Goal: Task Accomplishment & Management: Manage account settings

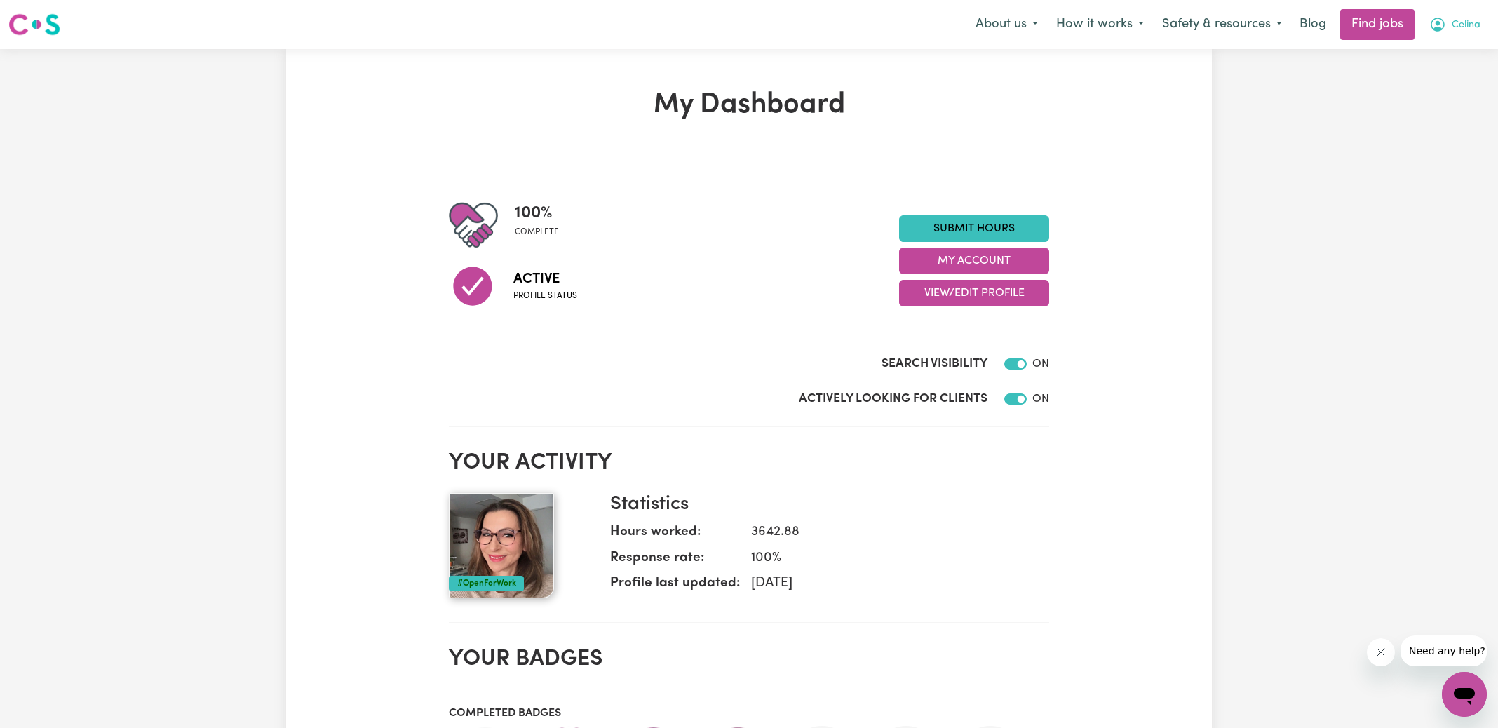
click at [1438, 32] on icon "My Account" at bounding box center [1437, 24] width 17 height 17
click at [1424, 104] on link "Logout" at bounding box center [1433, 107] width 111 height 27
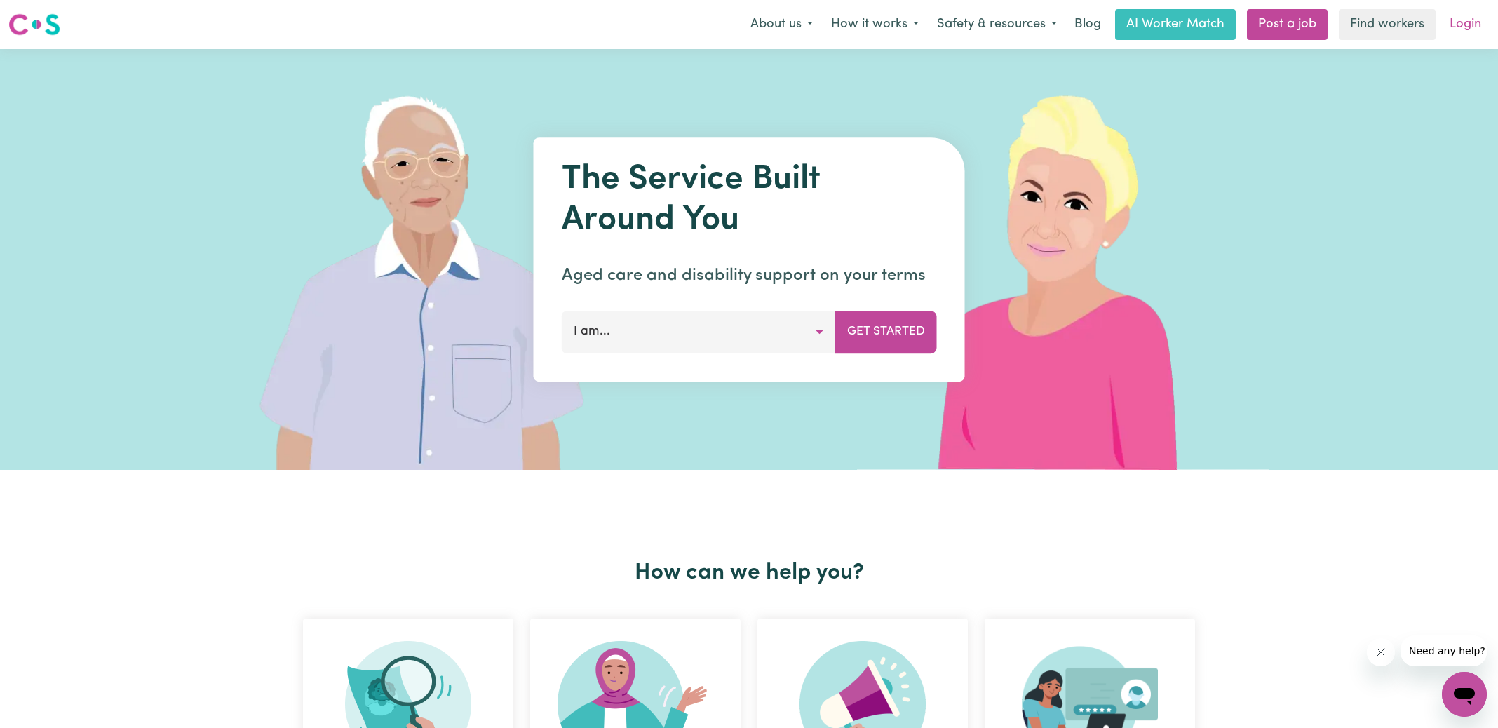
click at [1469, 32] on link "Login" at bounding box center [1465, 24] width 48 height 31
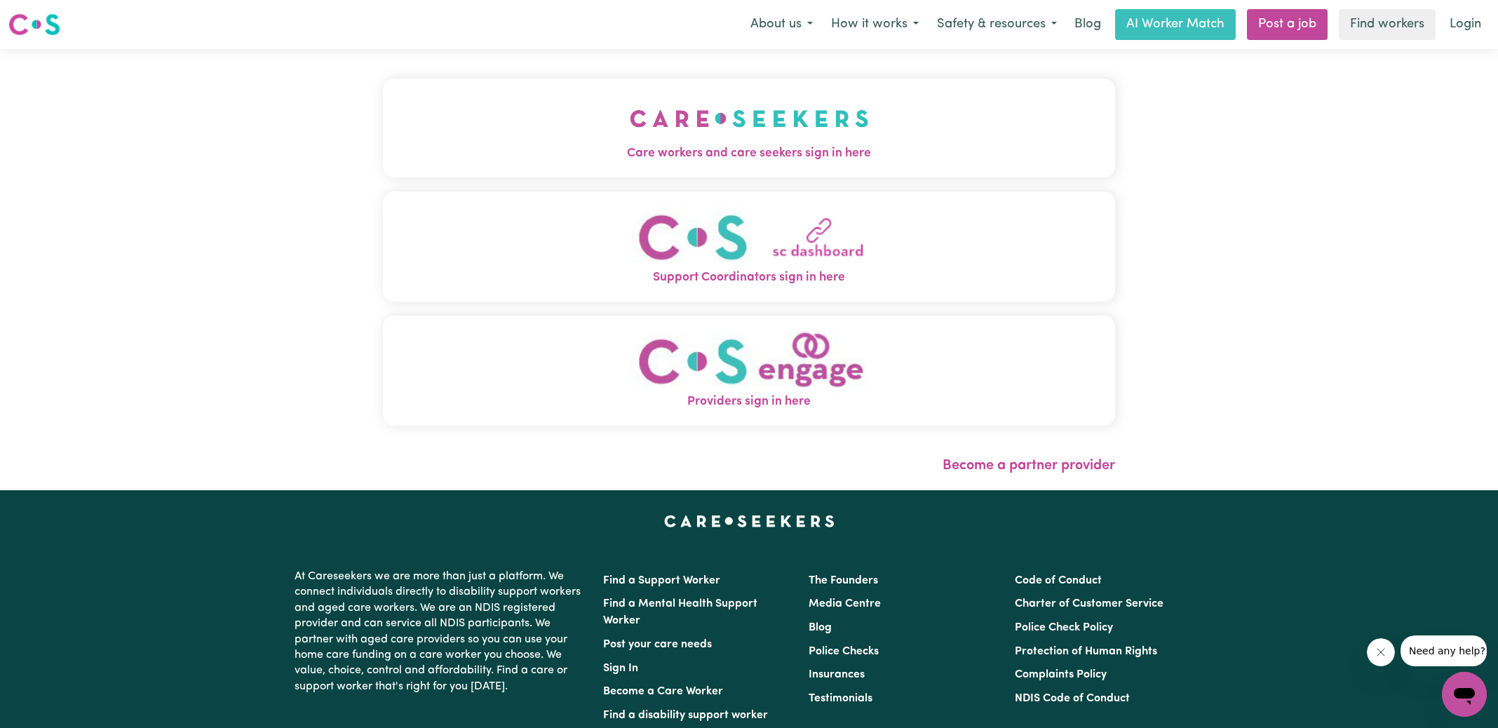
click at [815, 130] on img "Care workers and care seekers sign in here" at bounding box center [749, 119] width 239 height 52
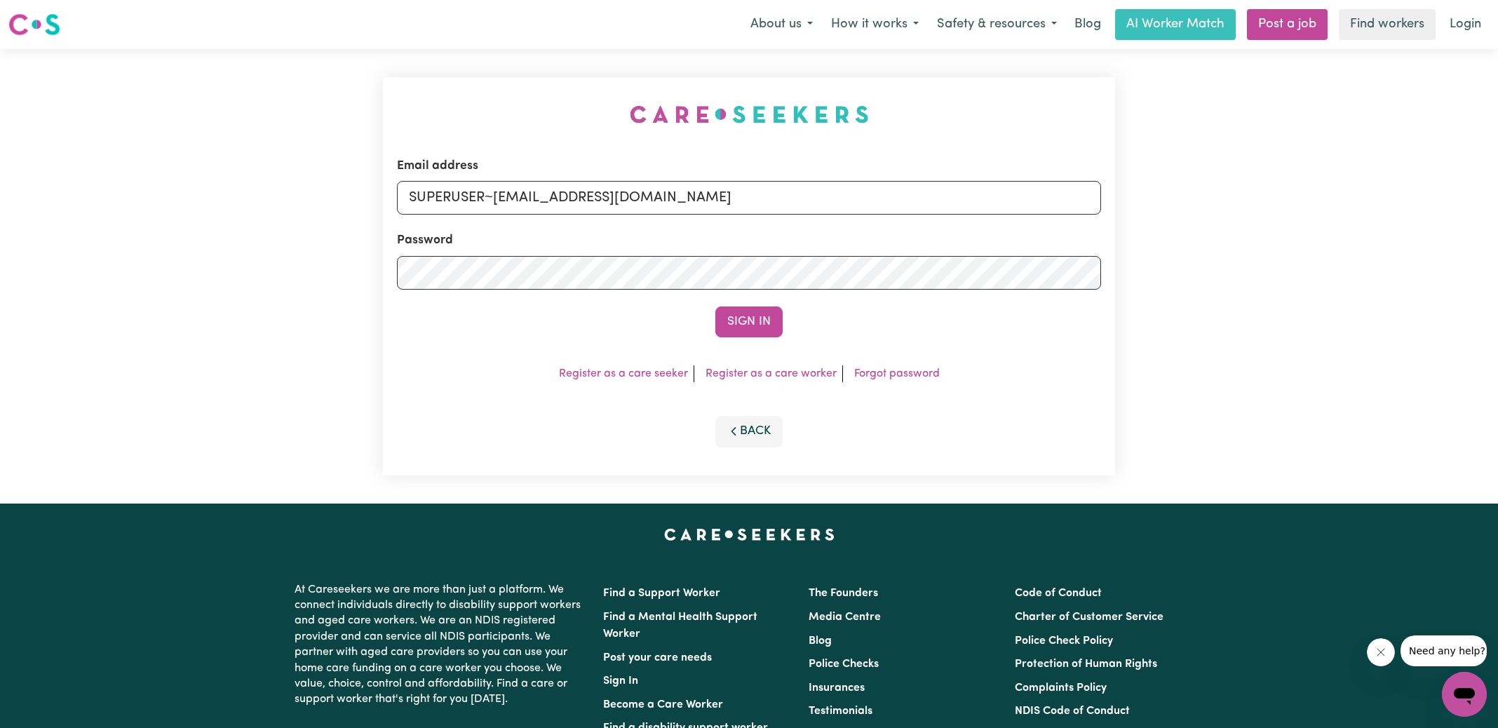
click at [503, 81] on div "Email address SUPERUSER~[EMAIL_ADDRESS][DOMAIN_NAME] Password Sign In Register …" at bounding box center [748, 276] width 749 height 454
drag, startPoint x: 494, startPoint y: 196, endPoint x: 1240, endPoint y: 233, distance: 746.3
click at [1240, 233] on div "Email address SUPERUSER~[EMAIL_ADDRESS][DOMAIN_NAME] Password Sign In Register …" at bounding box center [749, 276] width 1498 height 454
type input "[EMAIL_ADDRESS][DOMAIN_NAME]"
click at [715, 306] on button "Sign In" at bounding box center [748, 321] width 67 height 31
